Goal: Information Seeking & Learning: Learn about a topic

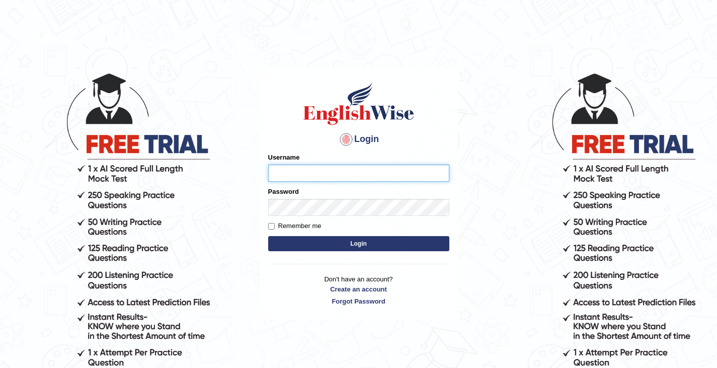
type input "rashmipoudel_parramatta"
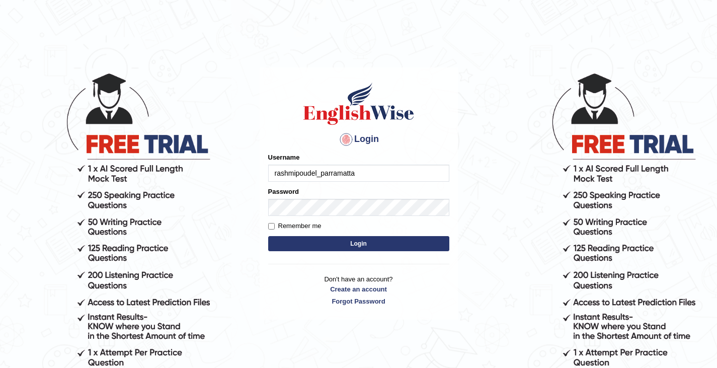
click at [386, 241] on button "Login" at bounding box center [358, 243] width 181 height 15
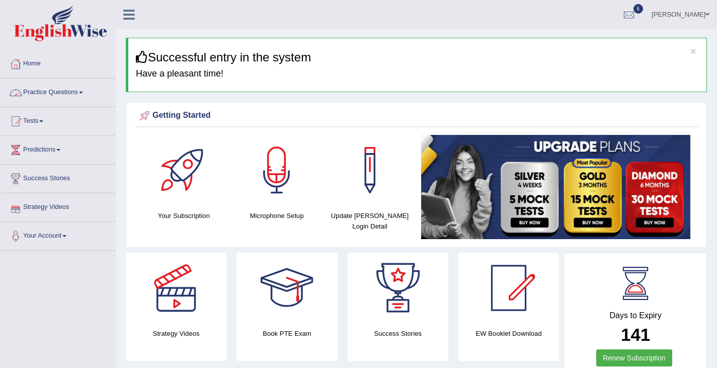
click at [63, 92] on link "Practice Questions" at bounding box center [58, 90] width 115 height 25
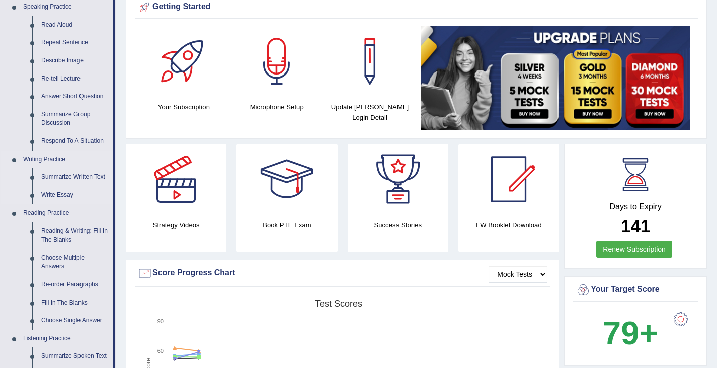
scroll to position [110, 0]
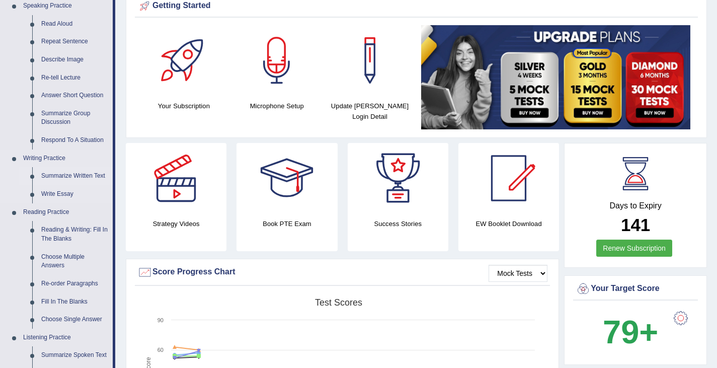
click at [69, 176] on link "Summarize Written Text" at bounding box center [75, 176] width 76 height 18
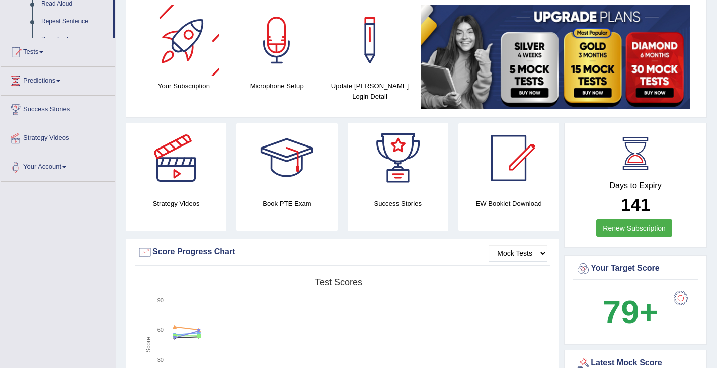
scroll to position [177, 0]
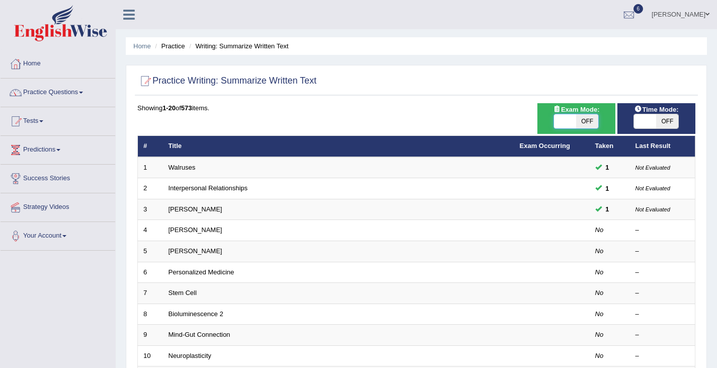
click at [567, 118] on span at bounding box center [565, 121] width 22 height 14
checkbox input "true"
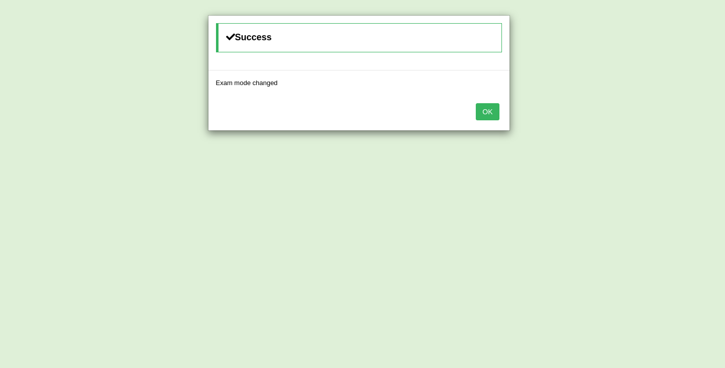
click at [490, 112] on button "OK" at bounding box center [486, 111] width 23 height 17
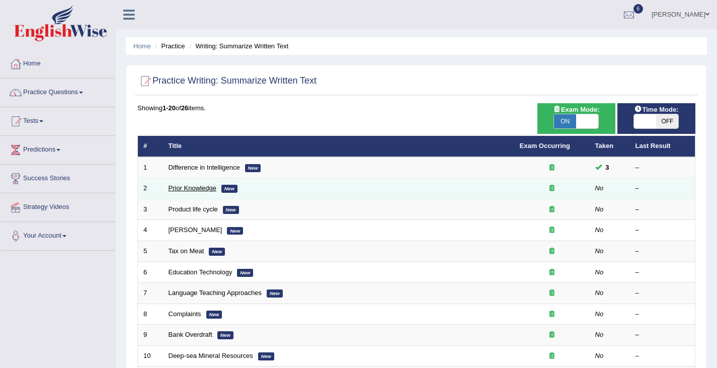
click at [185, 188] on link "Prior Knowledge" at bounding box center [193, 188] width 48 height 8
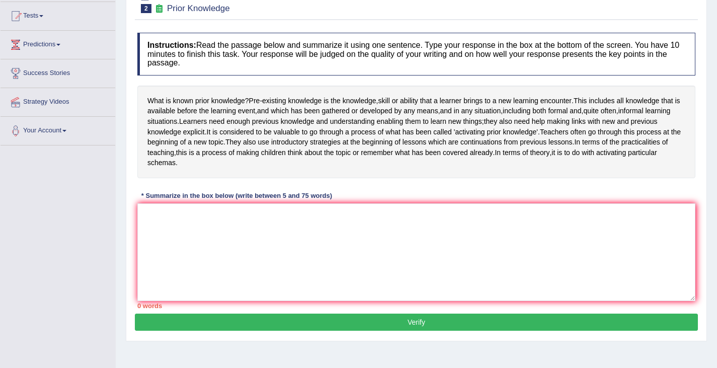
scroll to position [105, 0]
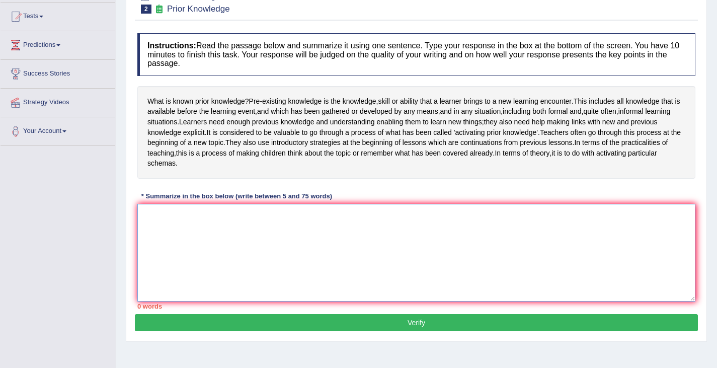
click at [235, 240] on textarea at bounding box center [416, 253] width 558 height 98
type textarea "p"
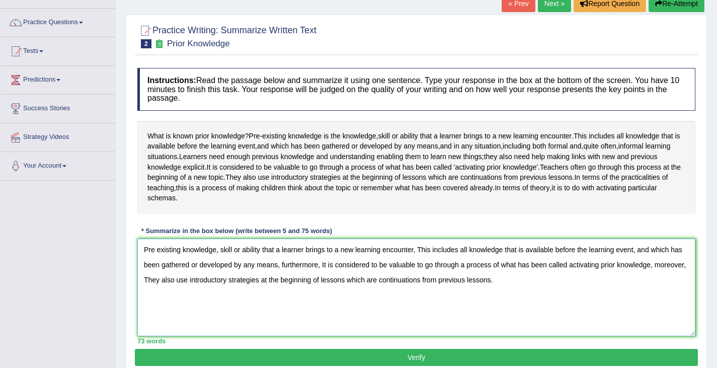
scroll to position [160, 0]
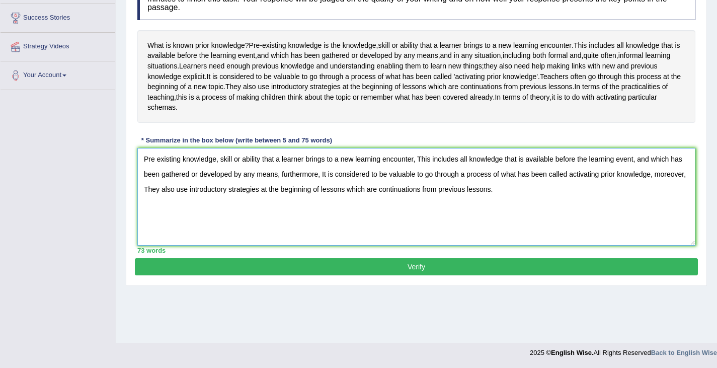
type textarea "Pre existing knowledge, skill or ability that a learner brings to a new learnin…"
click at [413, 275] on button "Verify" at bounding box center [416, 266] width 563 height 17
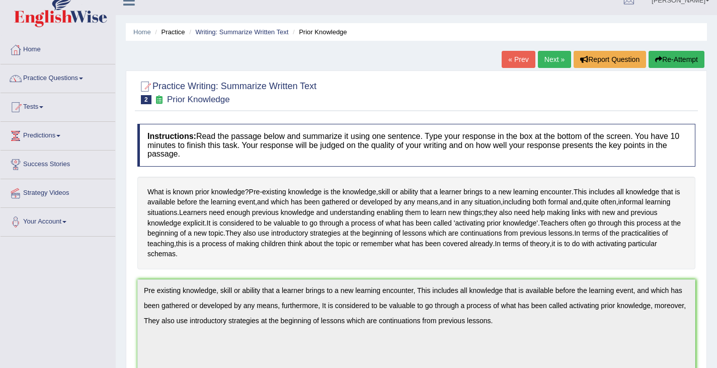
scroll to position [0, 0]
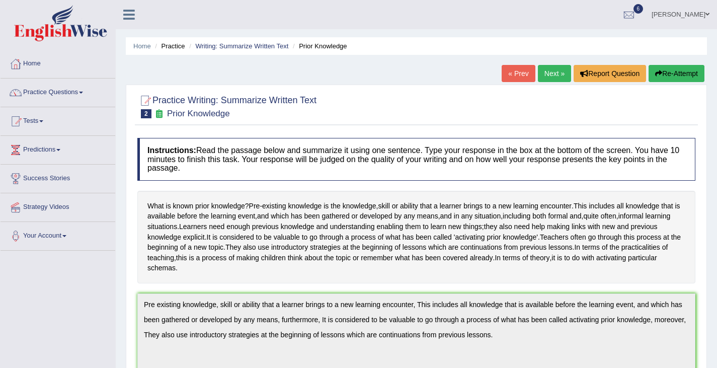
click at [553, 71] on link "Next »" at bounding box center [554, 73] width 33 height 17
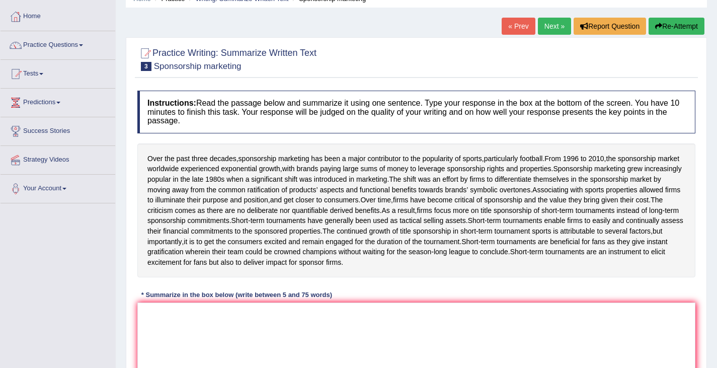
scroll to position [59, 0]
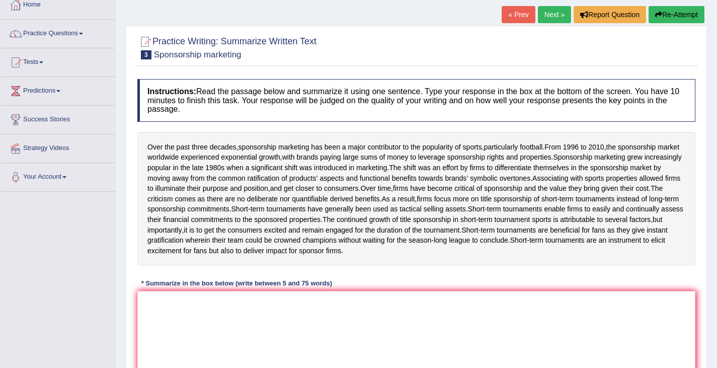
click at [515, 9] on link "« Prev" at bounding box center [518, 14] width 33 height 17
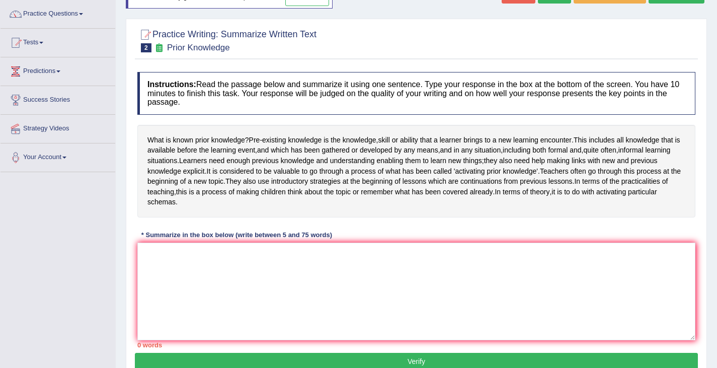
scroll to position [90, 0]
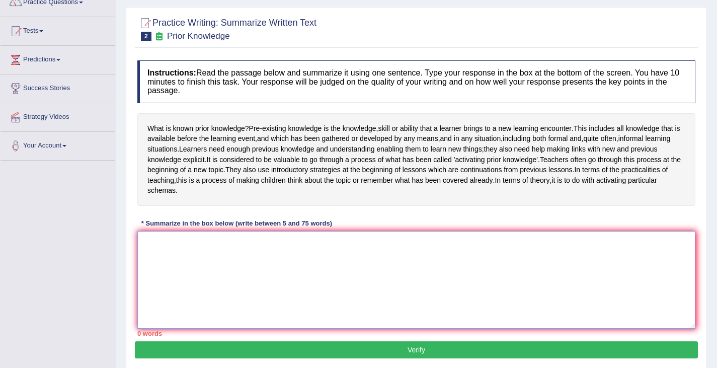
click at [273, 266] on textarea at bounding box center [416, 280] width 558 height 98
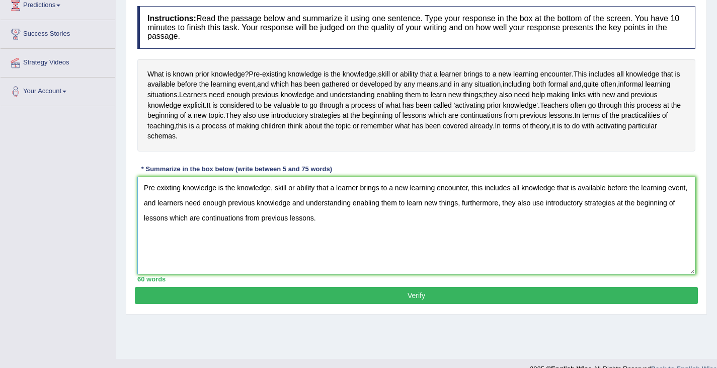
scroll to position [145, 0]
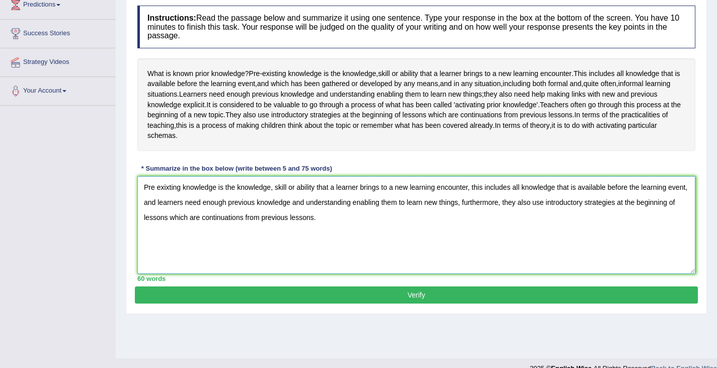
type textarea "Pre exixting knowledge is the knowledge, skill or ability that a learner brings…"
click at [416, 303] on button "Verify" at bounding box center [416, 294] width 563 height 17
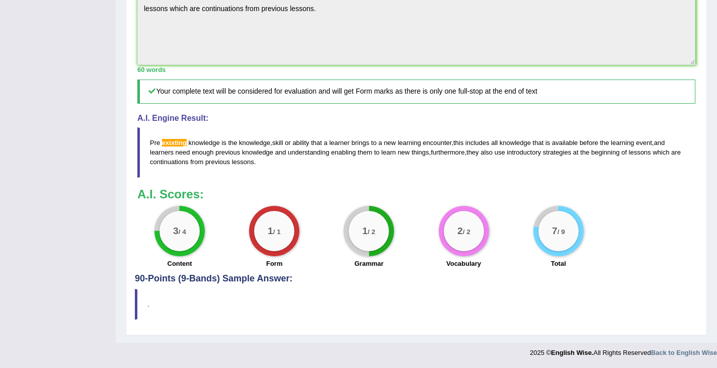
scroll to position [0, 0]
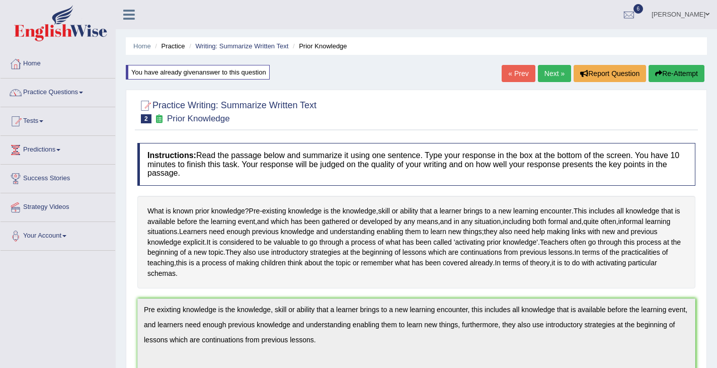
click at [666, 73] on button "Re-Attempt" at bounding box center [677, 73] width 56 height 17
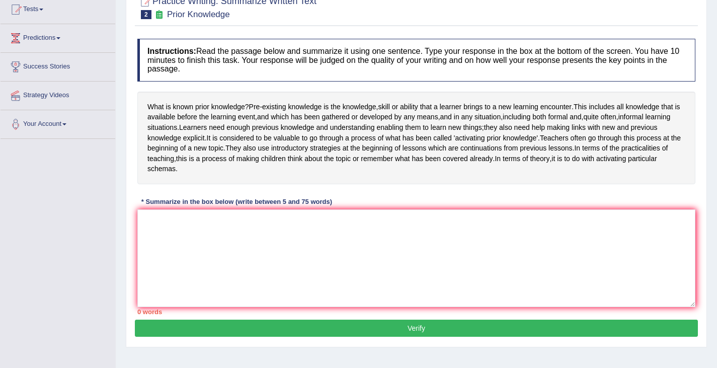
scroll to position [122, 0]
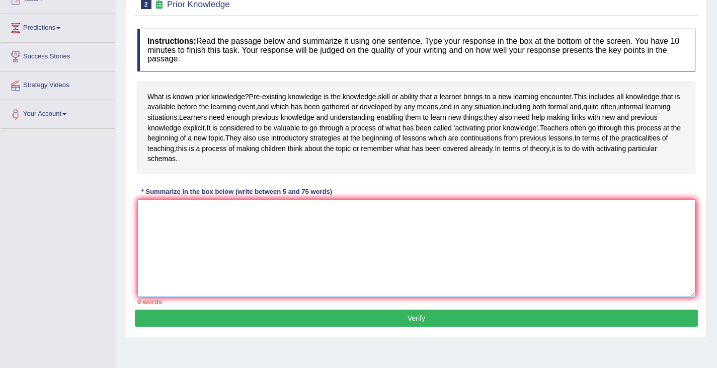
click at [265, 230] on textarea at bounding box center [416, 248] width 558 height 98
paste textarea "Pre exixting knowledge is the knowledge, skill or ability that a learner brings…"
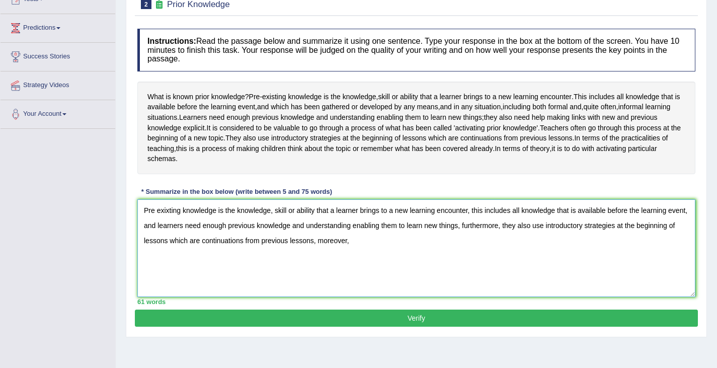
click at [167, 221] on textarea "Pre exixting knowledge is the knowledge, skill or ability that a learner brings…" at bounding box center [416, 248] width 558 height 98
click at [168, 223] on textarea "Pre exixting knowledge is the knowledge, skill or ability that a learner brings…" at bounding box center [416, 248] width 558 height 98
click at [352, 254] on textarea "Pre existing knowledge is the knowledge, skill or ability that a learner brings…" at bounding box center [416, 248] width 558 height 98
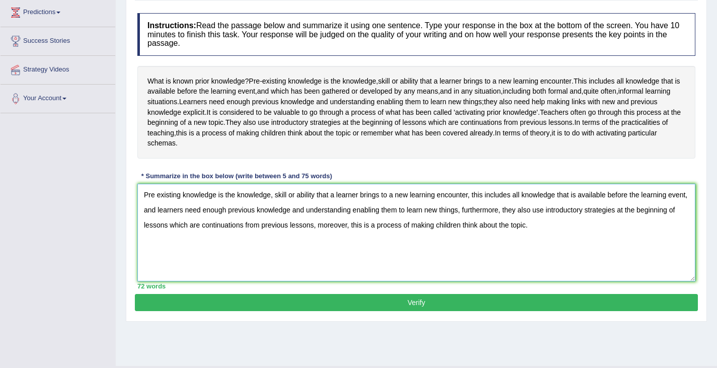
scroll to position [137, 0]
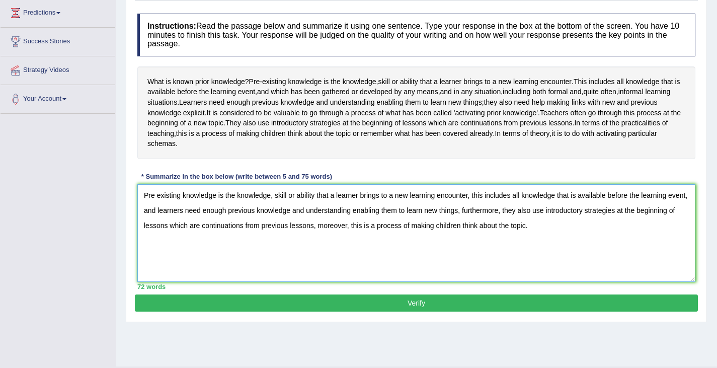
type textarea "Pre existing knowledge is the knowledge, skill or ability that a learner brings…"
click at [403, 311] on button "Verify" at bounding box center [416, 302] width 563 height 17
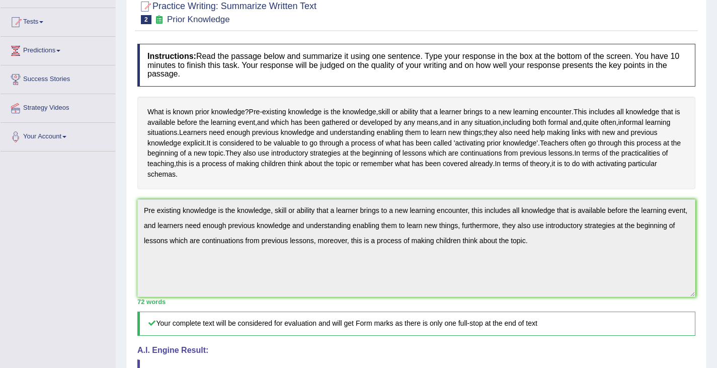
scroll to position [110, 0]
